Goal: Check status: Check status

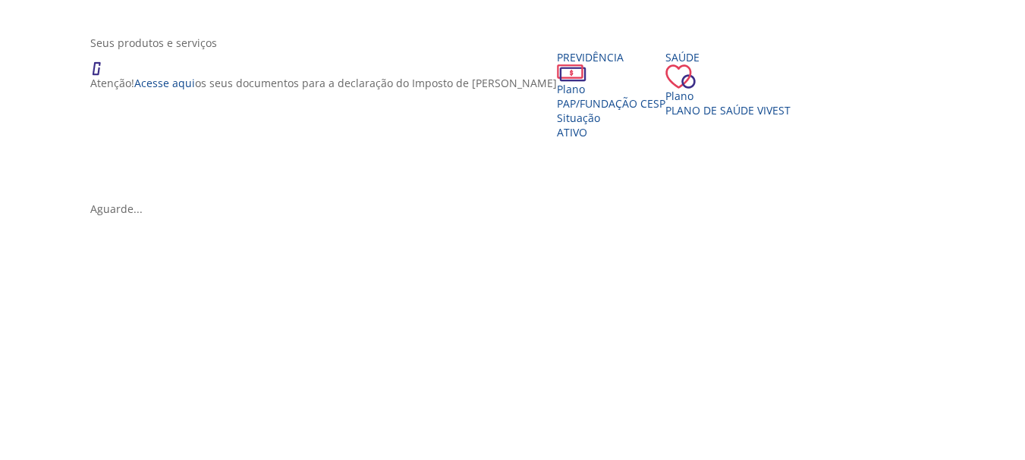
scroll to position [259, 0]
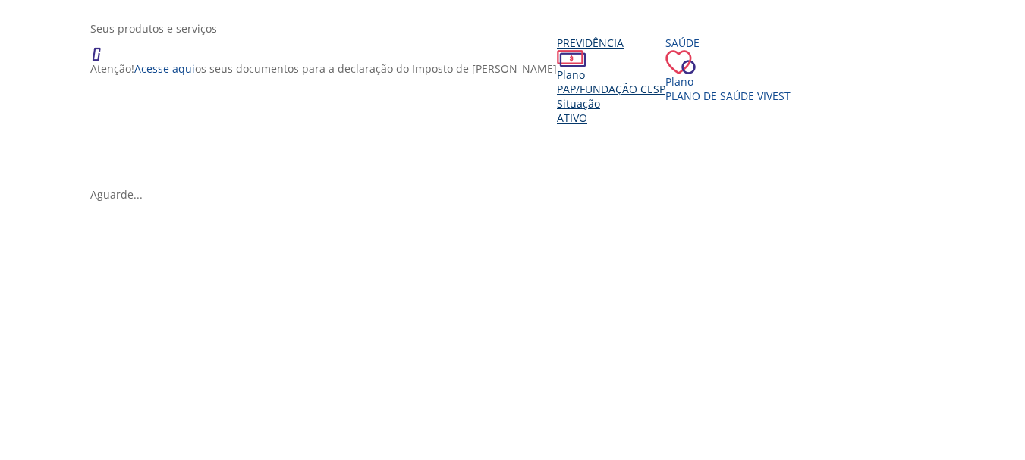
click at [557, 125] on div "Previdência Plano PAP/Fundação CESP Situação Ativo" at bounding box center [611, 80] width 108 height 89
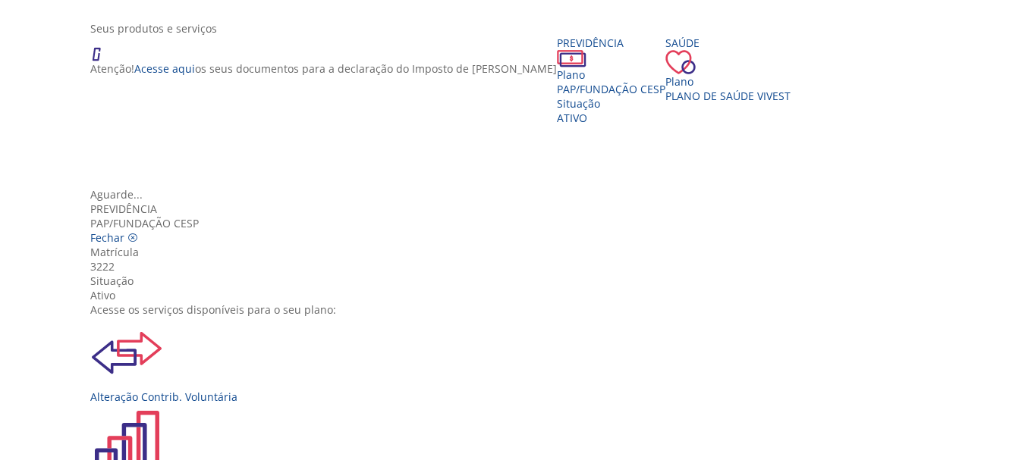
scroll to position [146, 0]
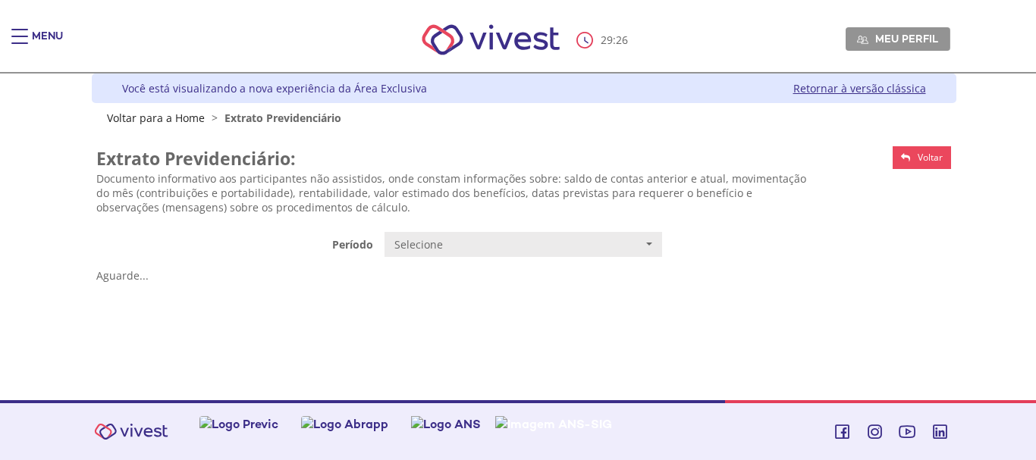
click at [460, 259] on div "**********" at bounding box center [523, 213] width 855 height 149
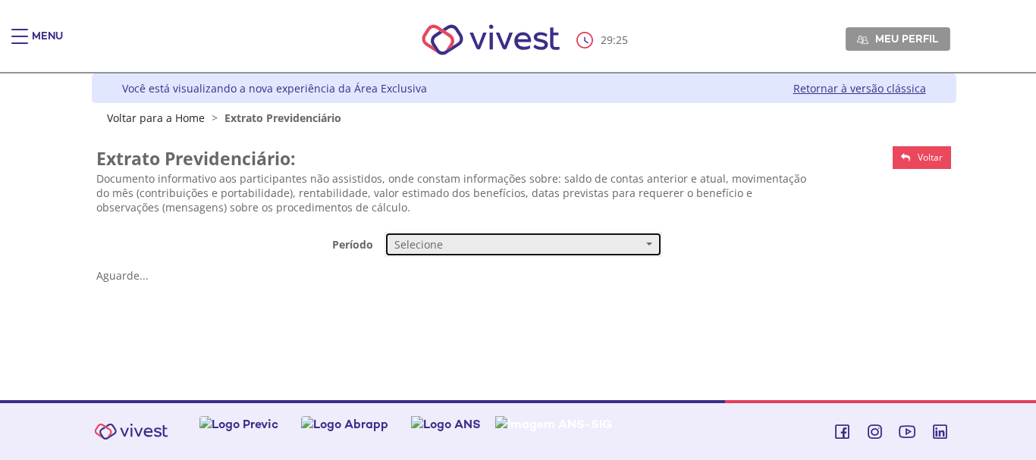
click at [480, 248] on span "Selecione" at bounding box center [518, 244] width 248 height 15
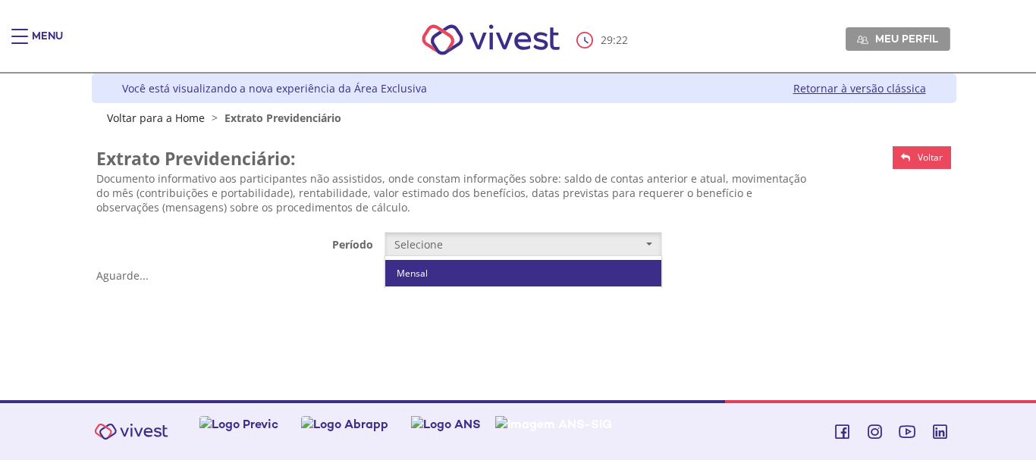
drag, startPoint x: 468, startPoint y: 277, endPoint x: 485, endPoint y: 312, distance: 39.0
click at [485, 312] on ul "Mensal Trimestral de 2014 até 09/2017 Trimestral antes de 2014" at bounding box center [523, 300] width 276 height 81
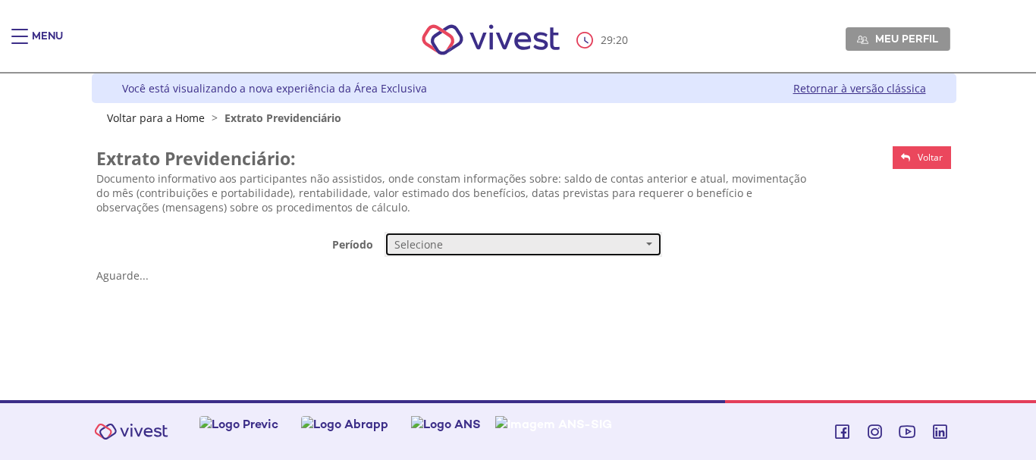
click at [502, 240] on span "Selecione" at bounding box center [518, 244] width 248 height 15
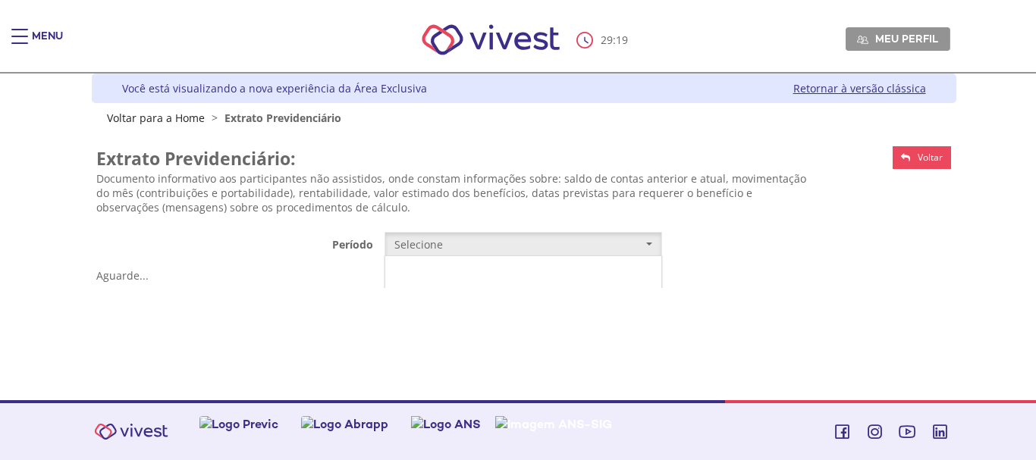
click at [486, 268] on link "Mensal" at bounding box center [523, 273] width 276 height 27
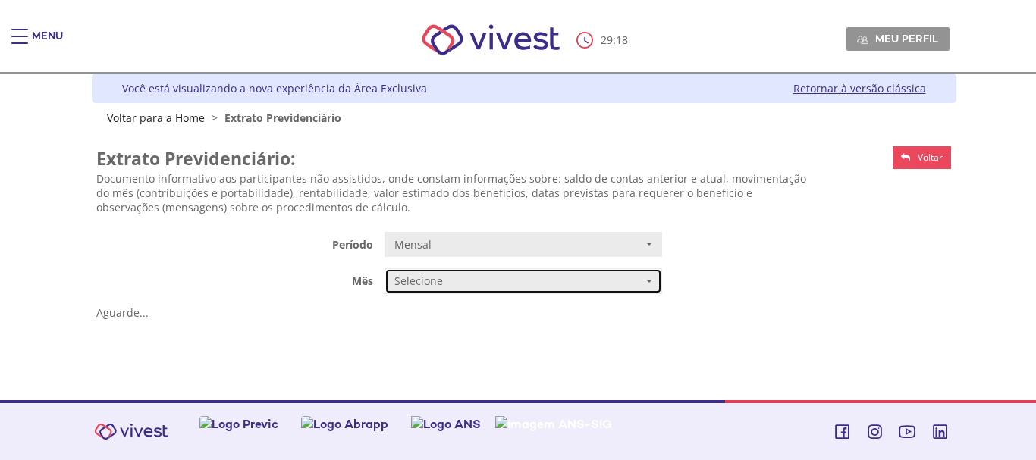
click at [482, 273] on button "Selecione" at bounding box center [524, 281] width 278 height 26
click at [472, 315] on link "JUNHO/2025" at bounding box center [523, 310] width 276 height 27
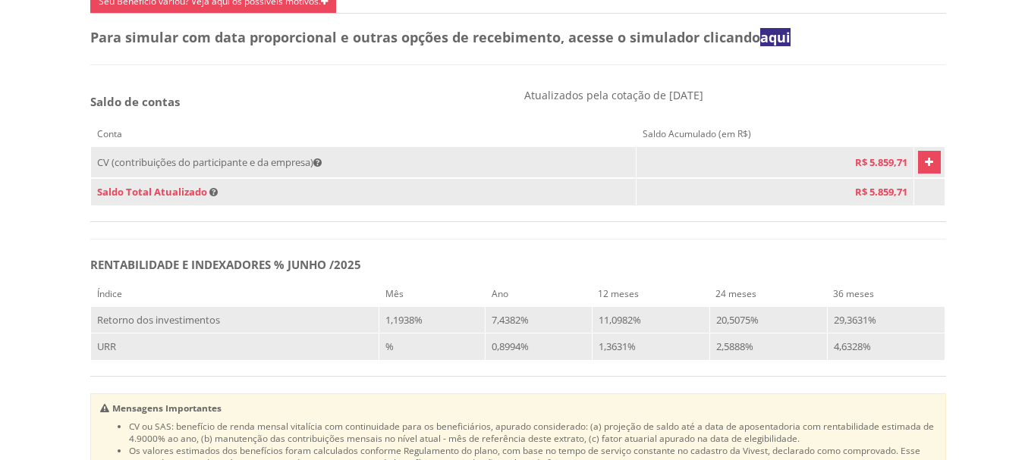
scroll to position [828, 0]
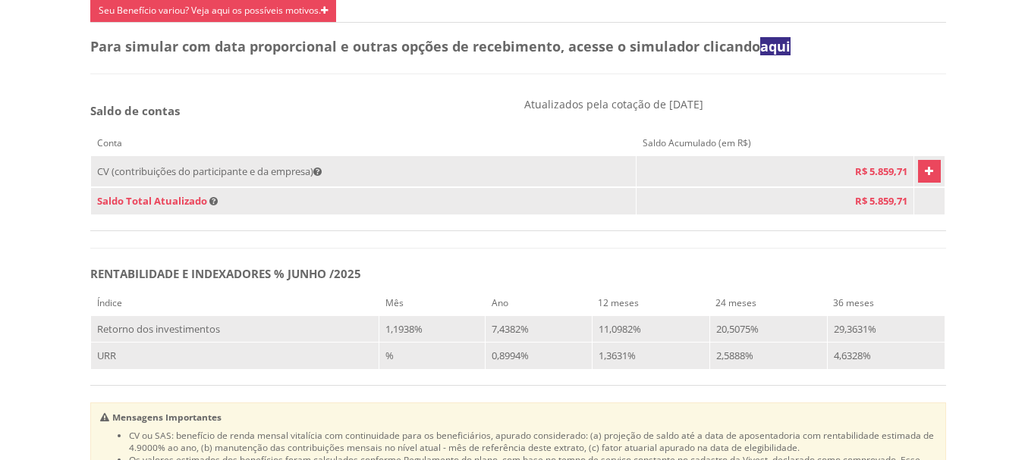
click at [924, 180] on icon "Vivest" at bounding box center [928, 171] width 8 height 18
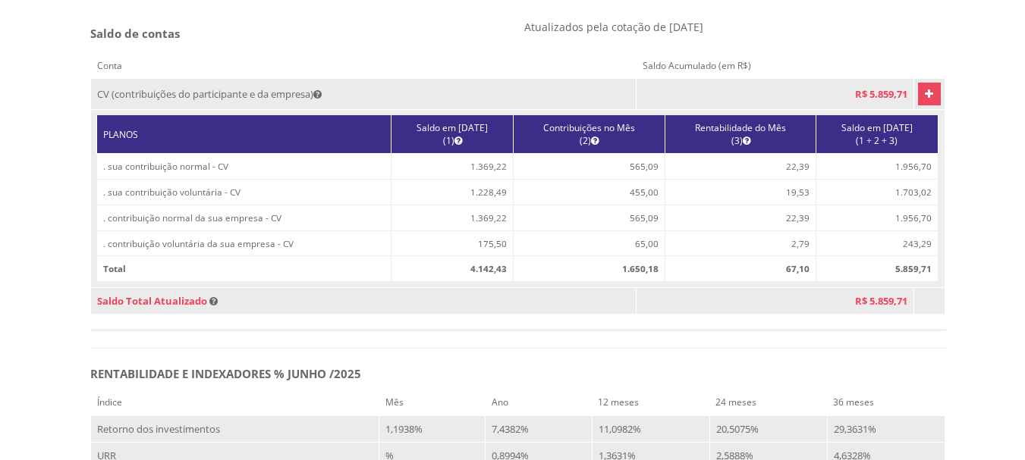
scroll to position [896, 0]
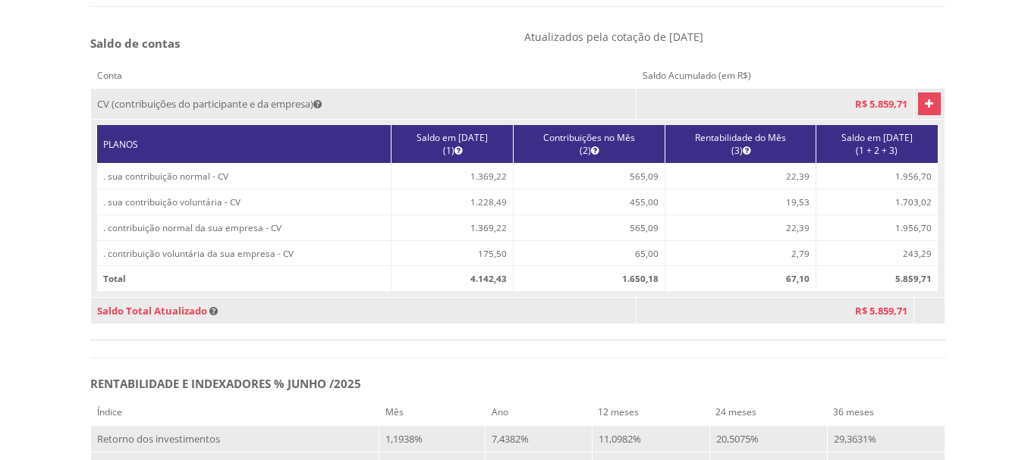
click at [610, 190] on td "565,09" at bounding box center [589, 177] width 152 height 26
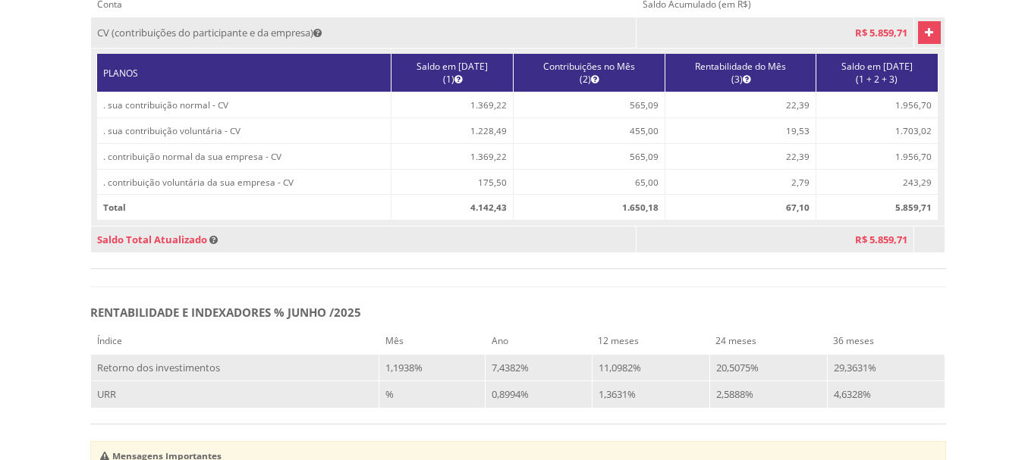
scroll to position [996, 0]
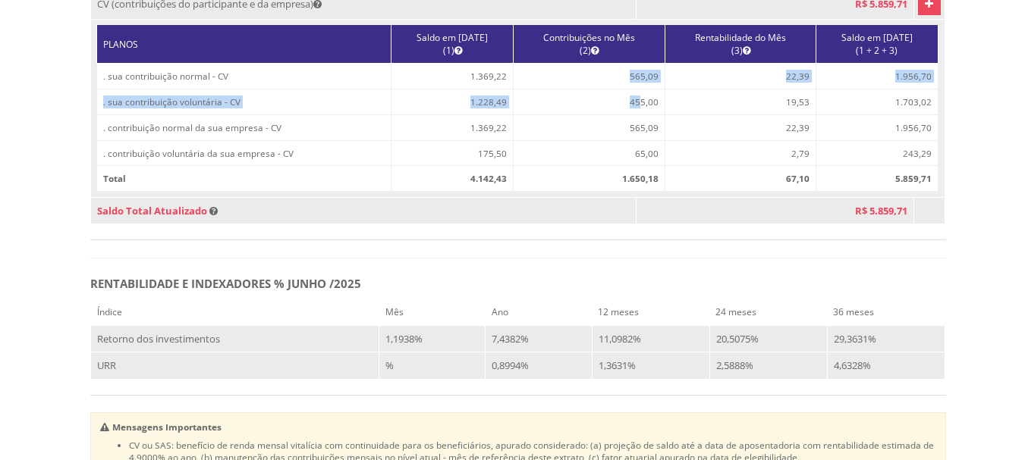
drag, startPoint x: 613, startPoint y: 99, endPoint x: 624, endPoint y: 119, distance: 22.8
click at [624, 119] on tbody ". sua contribuição normal - CV 1.369,22 565,09 22,39 1.956,70 . sua contribuiçã…" at bounding box center [517, 115] width 841 height 102
click at [634, 89] on td "565,09" at bounding box center [589, 77] width 152 height 26
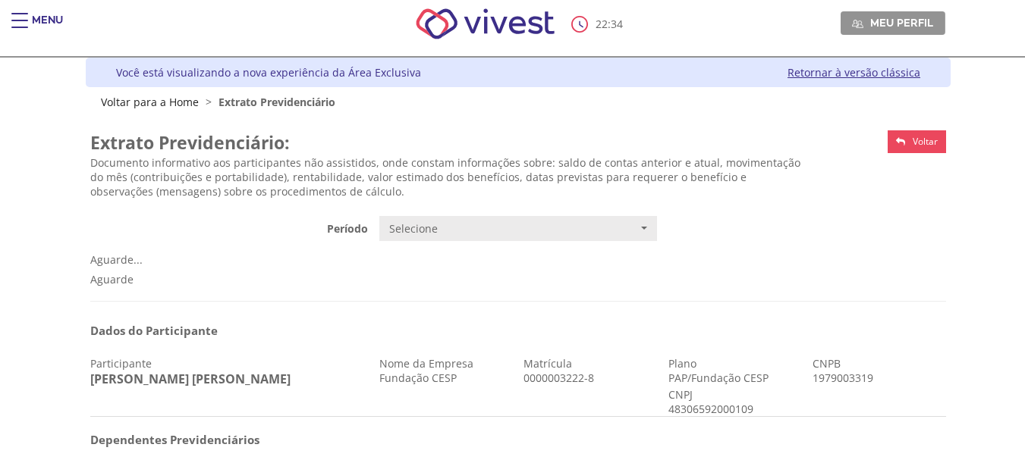
scroll to position [0, 0]
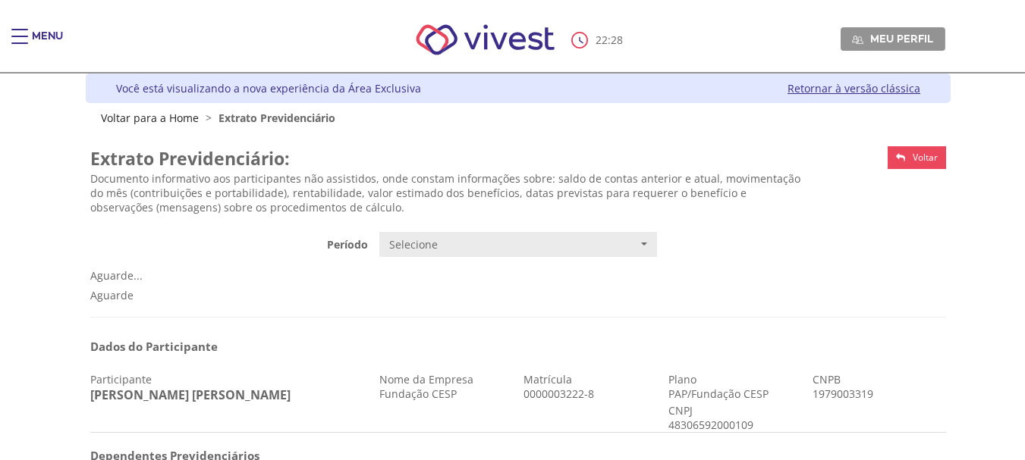
click at [620, 258] on div "**********" at bounding box center [517, 213] width 855 height 149
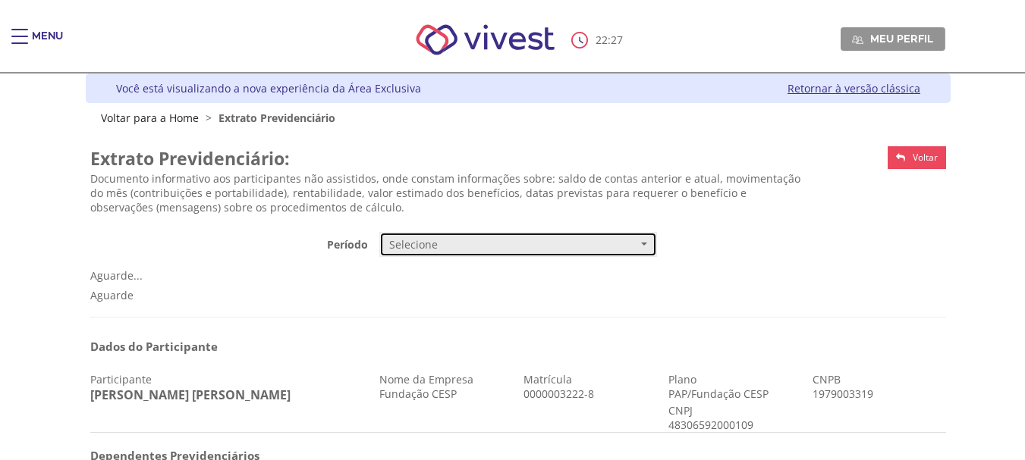
click at [630, 246] on span "Selecione" at bounding box center [513, 244] width 248 height 15
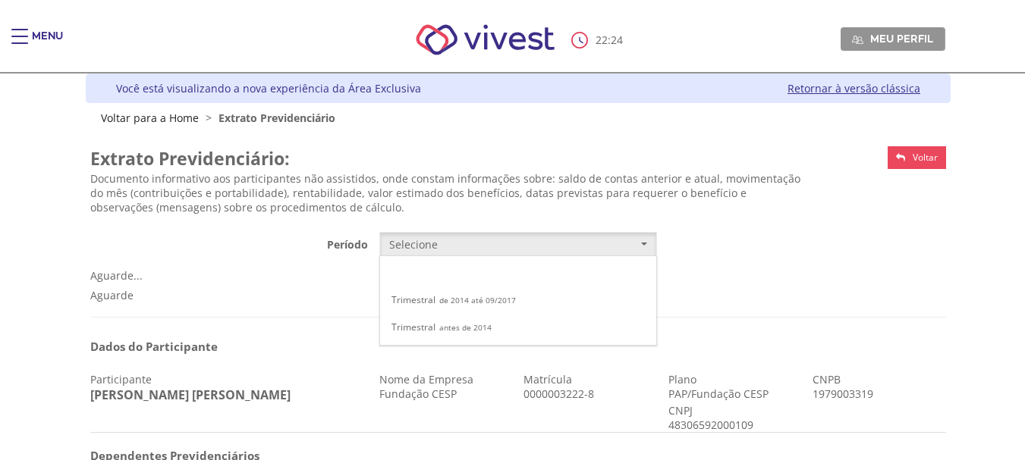
click at [570, 279] on link "Mensal" at bounding box center [518, 273] width 276 height 27
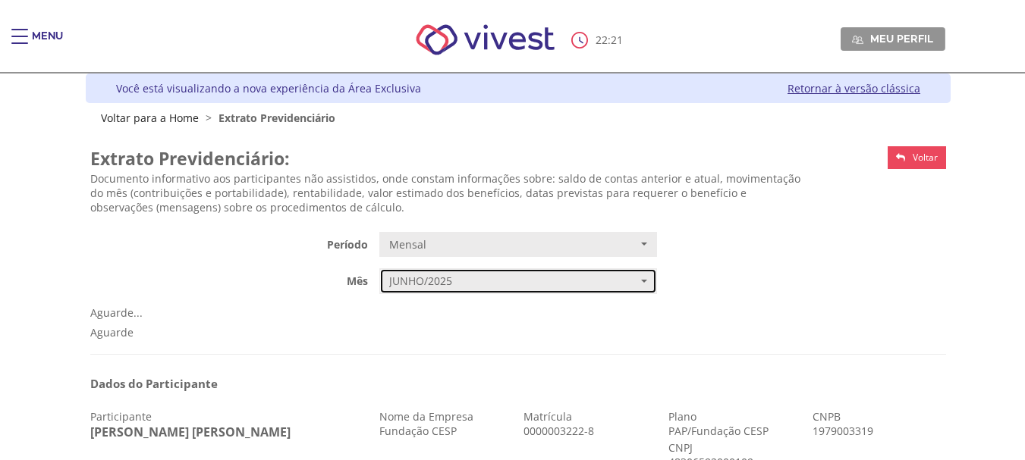
click at [634, 280] on span "JUNHO/2025" at bounding box center [513, 281] width 248 height 15
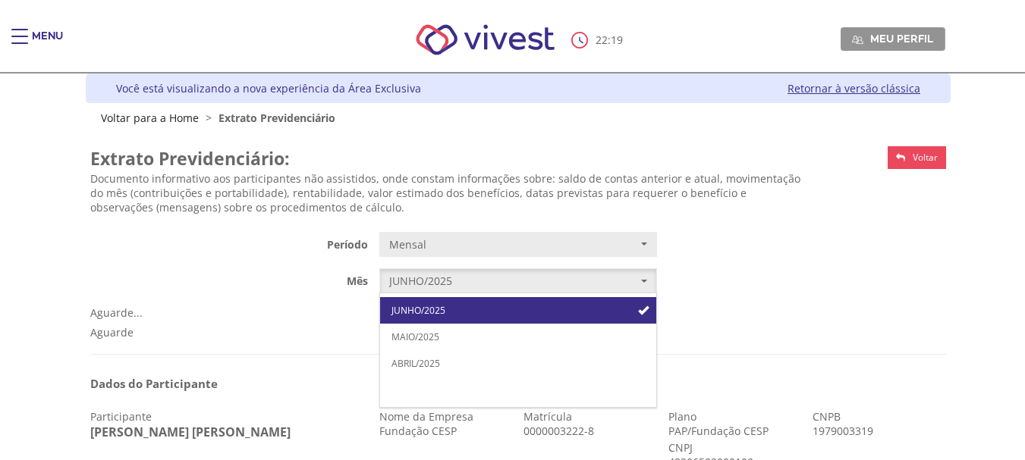
click at [510, 397] on link "MARÇO/2025" at bounding box center [518, 390] width 276 height 27
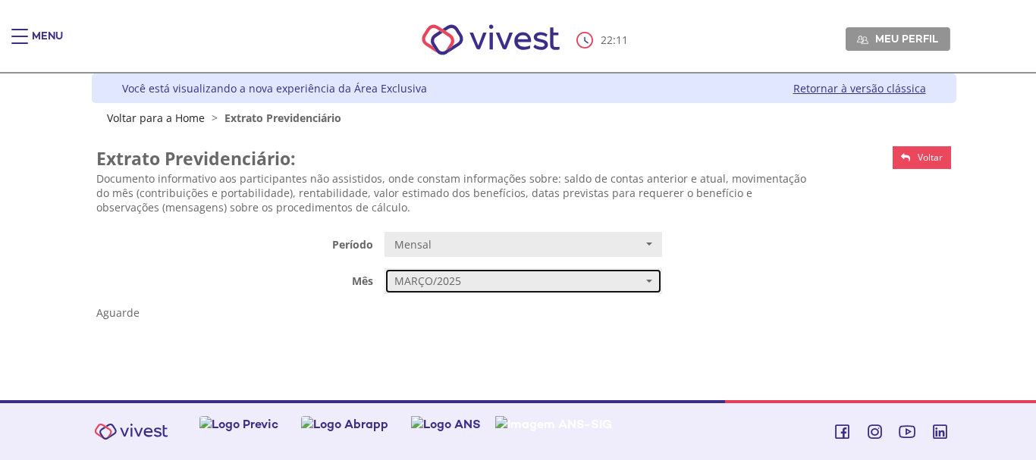
drag, startPoint x: 1029, startPoint y: 83, endPoint x: 987, endPoint y: 234, distance: 157.5
click at [987, 234] on html "**********" at bounding box center [518, 230] width 1036 height 460
